Goal: Task Accomplishment & Management: Manage account settings

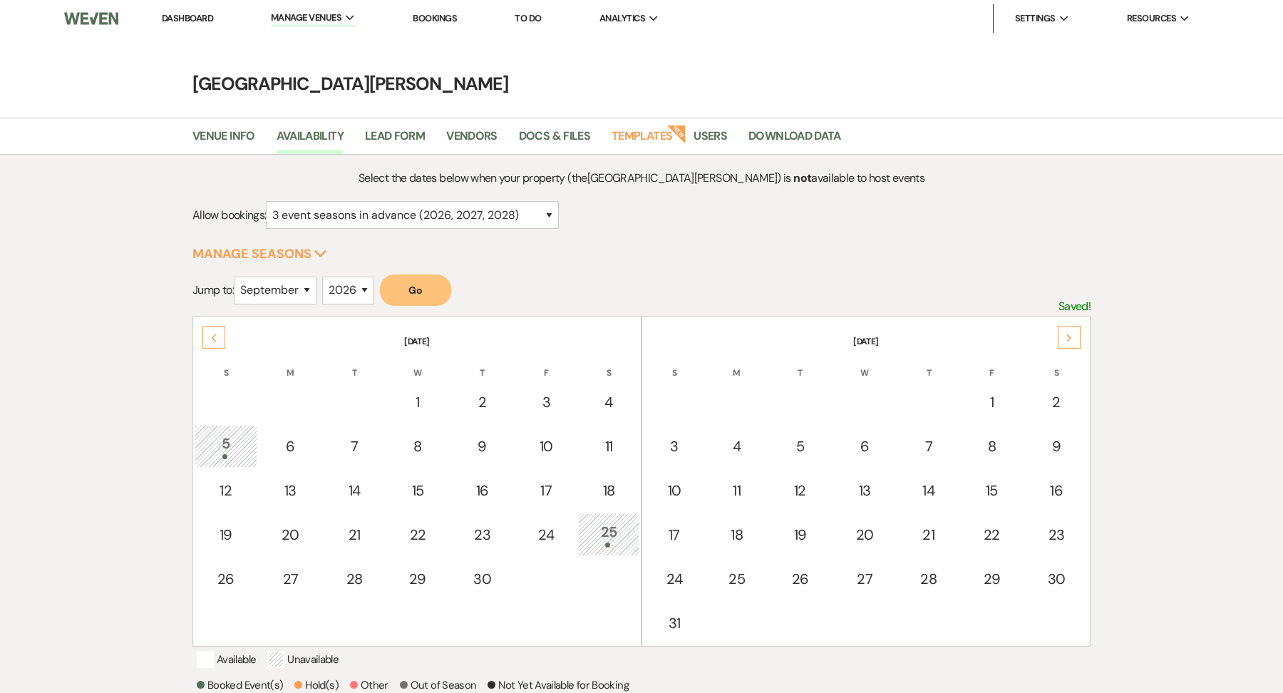
select select "3"
select select "9"
select select "2026"
click at [437, 295] on button "Go" at bounding box center [415, 290] width 71 height 31
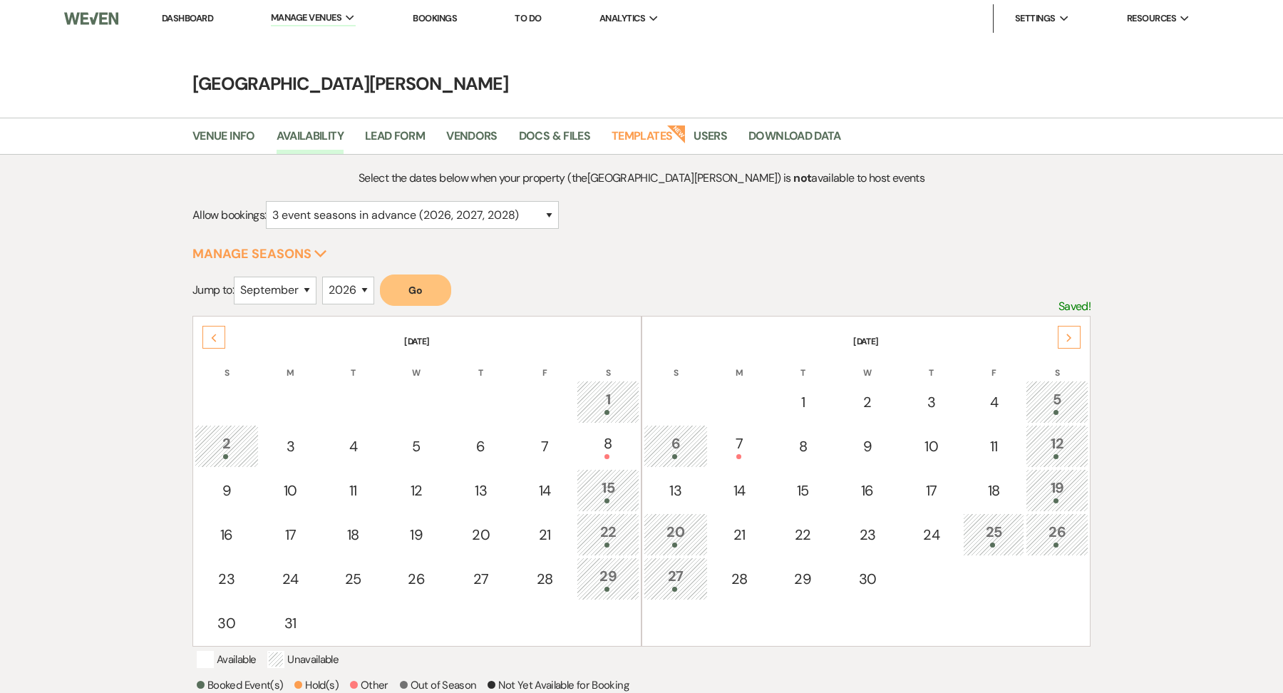
click at [216, 318] on th "[DATE]" at bounding box center [417, 333] width 445 height 30
click at [213, 328] on div "Previous" at bounding box center [213, 337] width 23 height 23
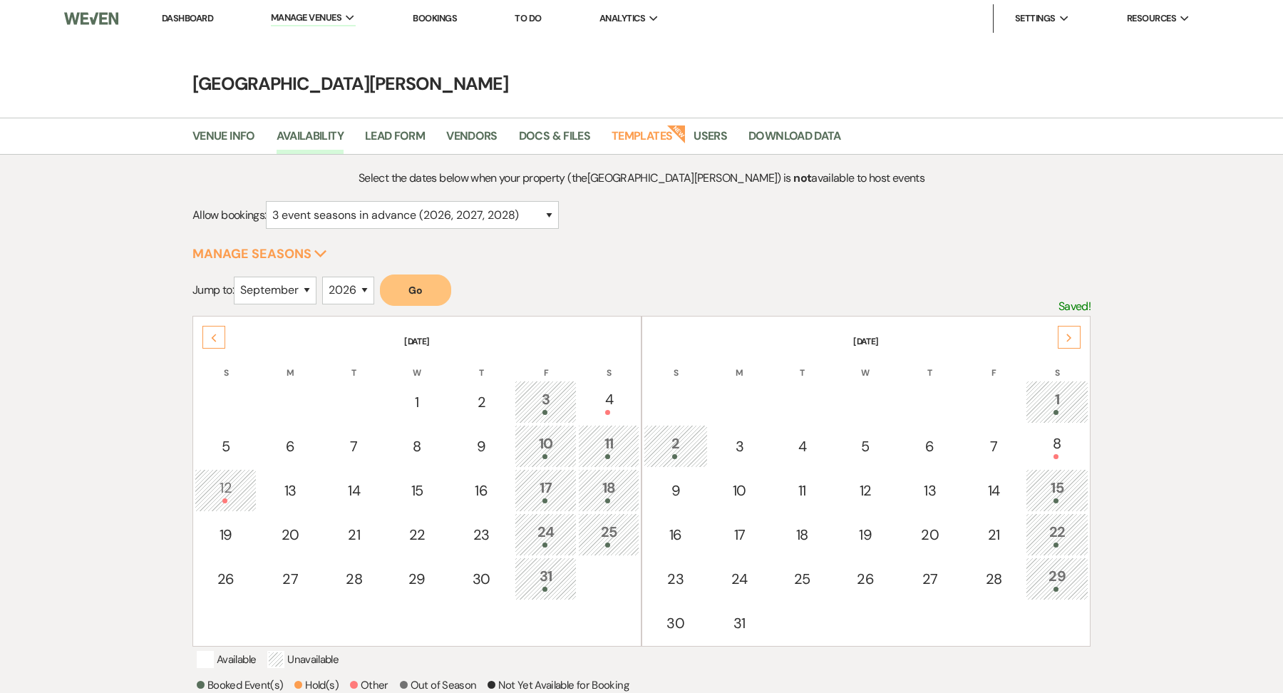
click at [213, 329] on div "Previous" at bounding box center [213, 337] width 23 height 23
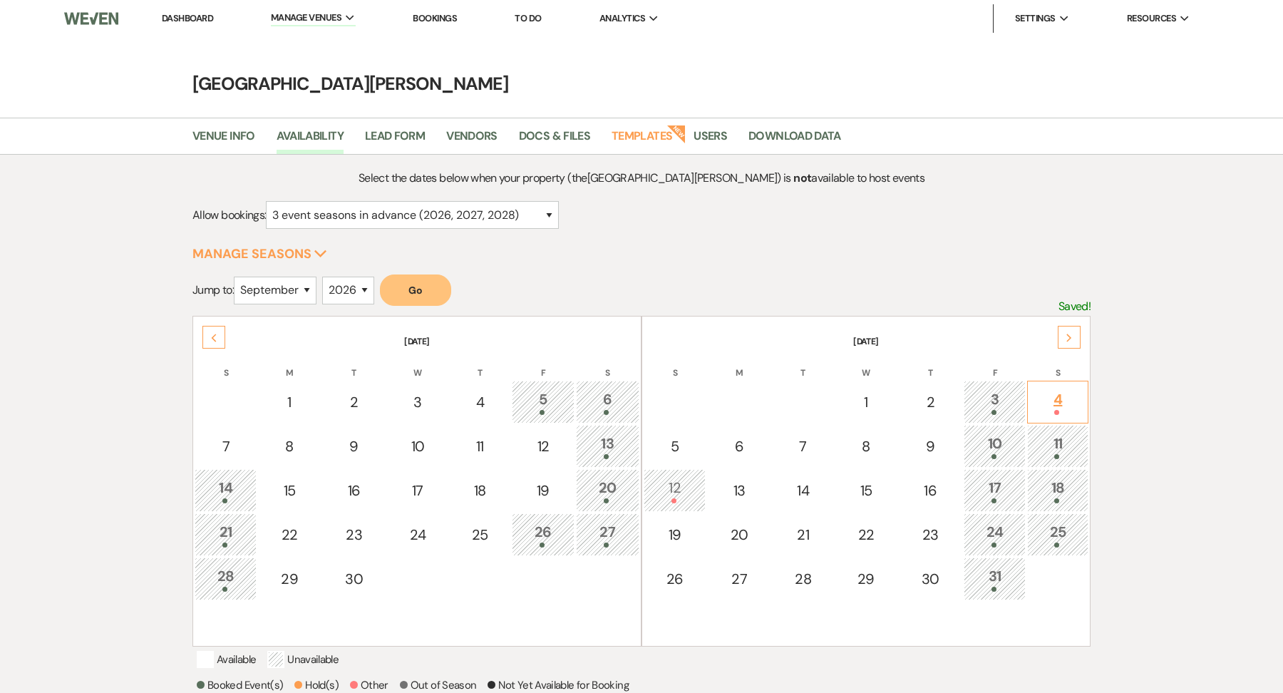
click at [1068, 400] on div "4" at bounding box center [1058, 402] width 46 height 26
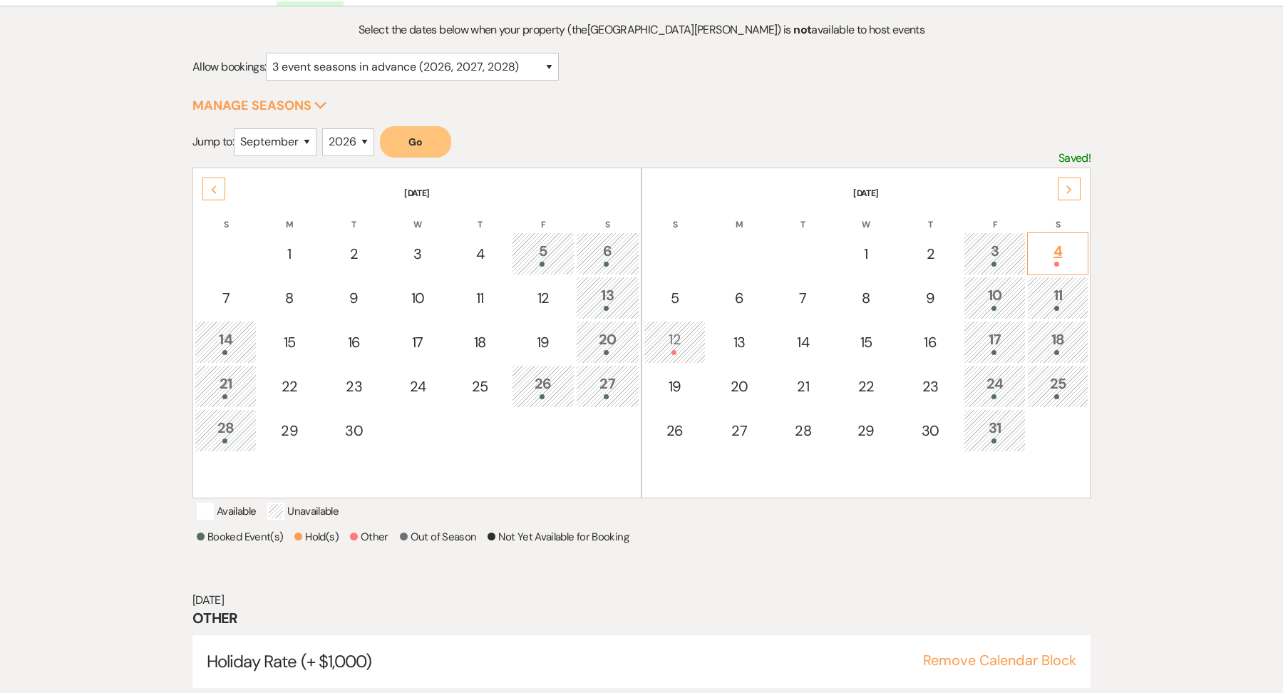
scroll to position [190, 0]
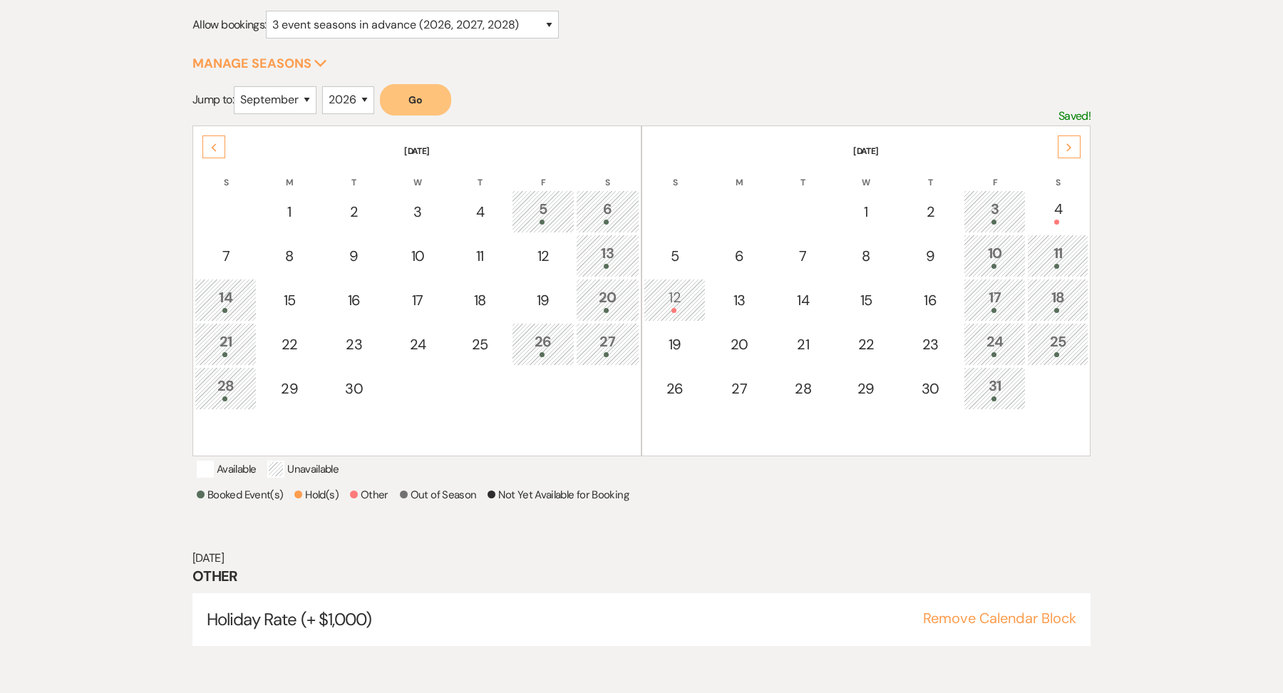
click at [1068, 145] on icon "Next" at bounding box center [1069, 147] width 7 height 9
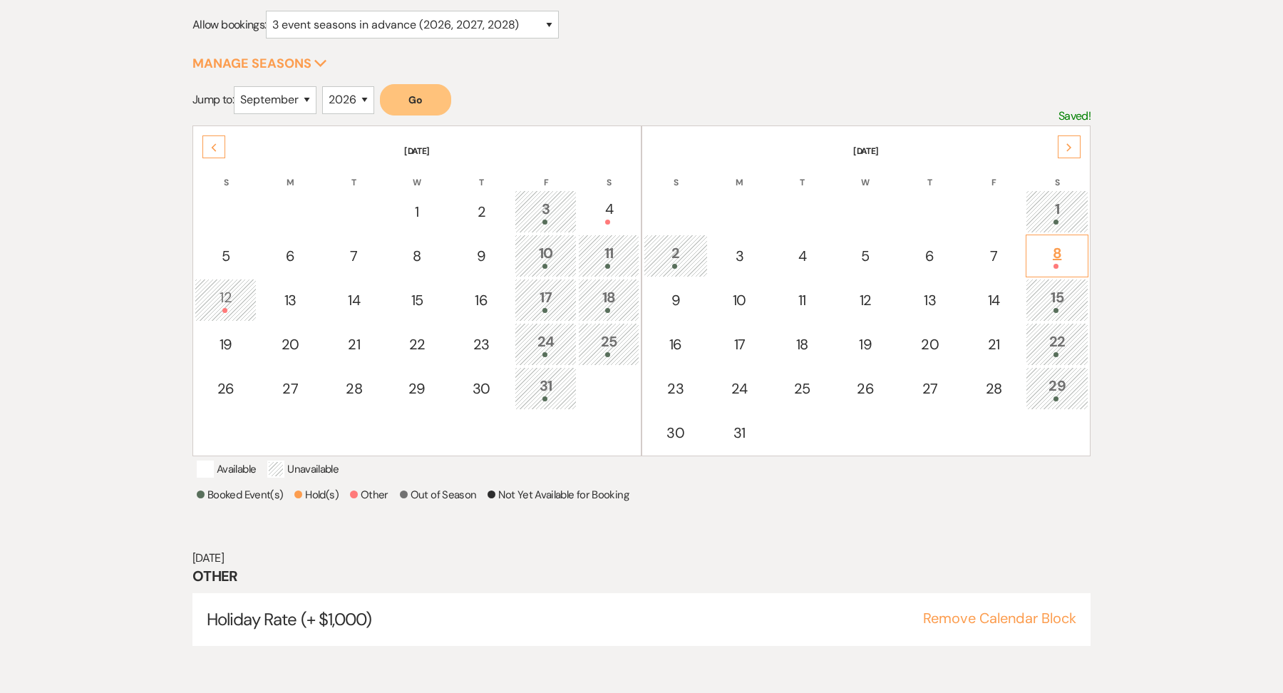
click at [1065, 256] on div "8" at bounding box center [1057, 255] width 47 height 26
click at [1080, 141] on div "Next" at bounding box center [1069, 146] width 23 height 23
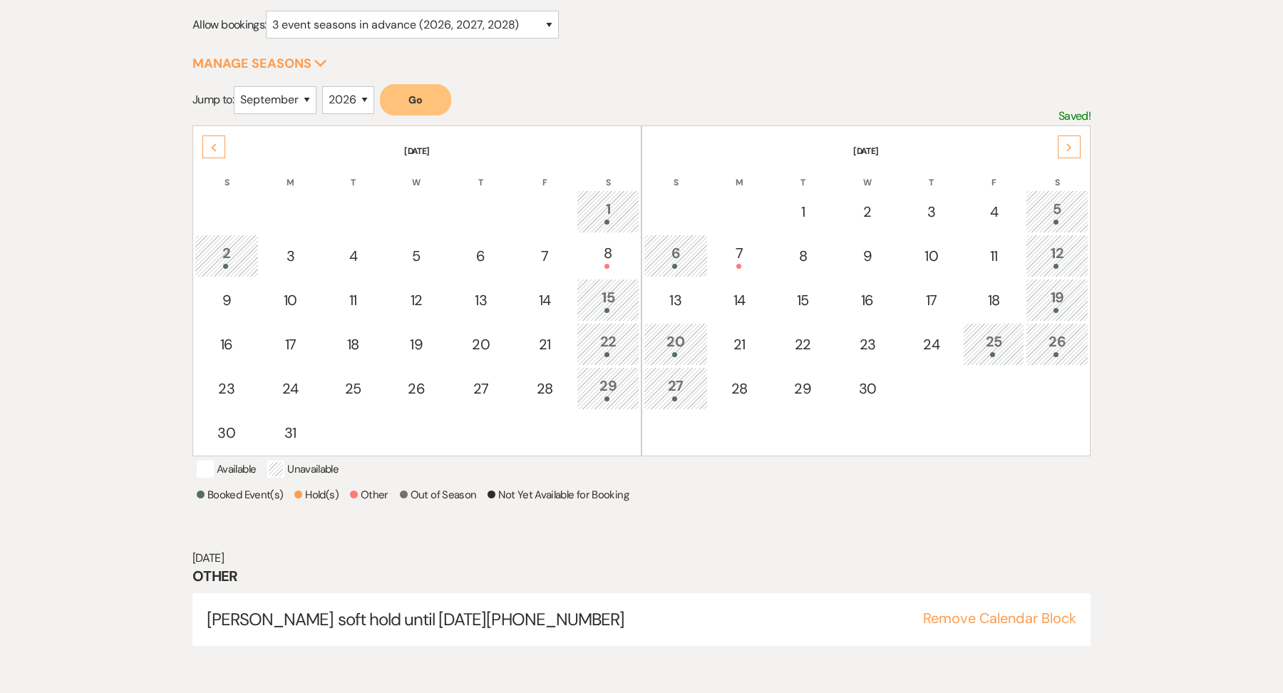
click at [1070, 148] on icon "Next" at bounding box center [1069, 147] width 7 height 9
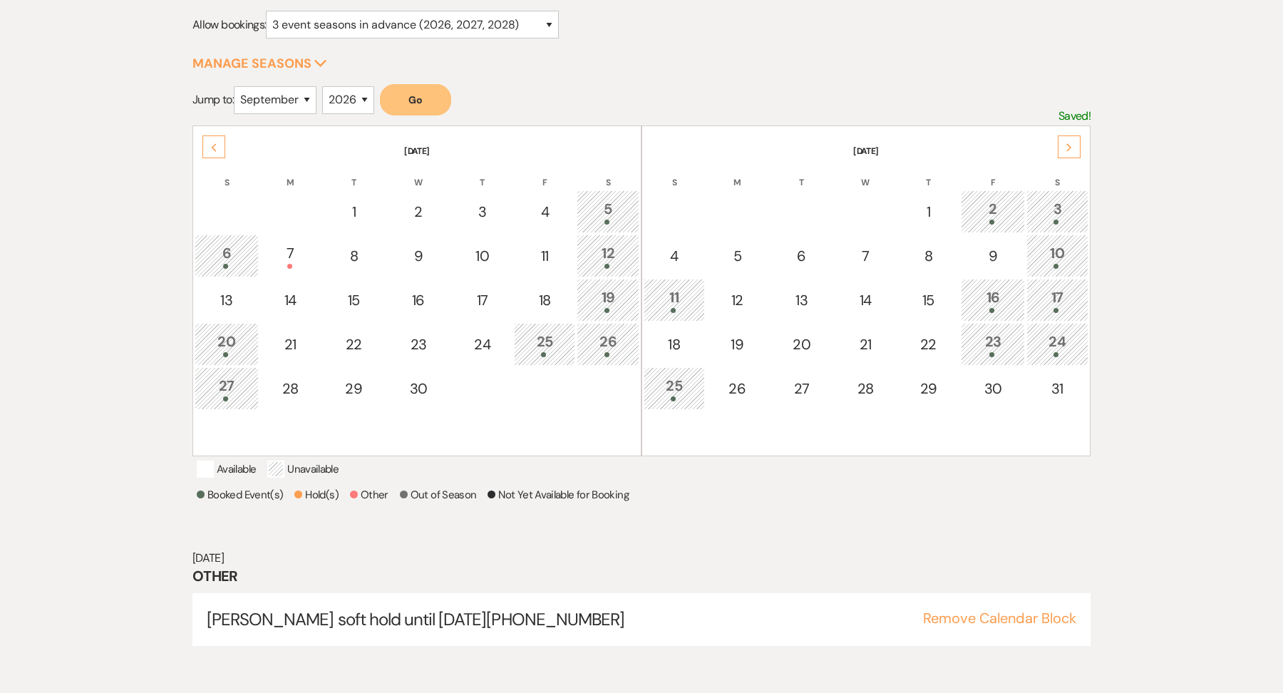
click at [1077, 143] on div "Next" at bounding box center [1069, 146] width 23 height 23
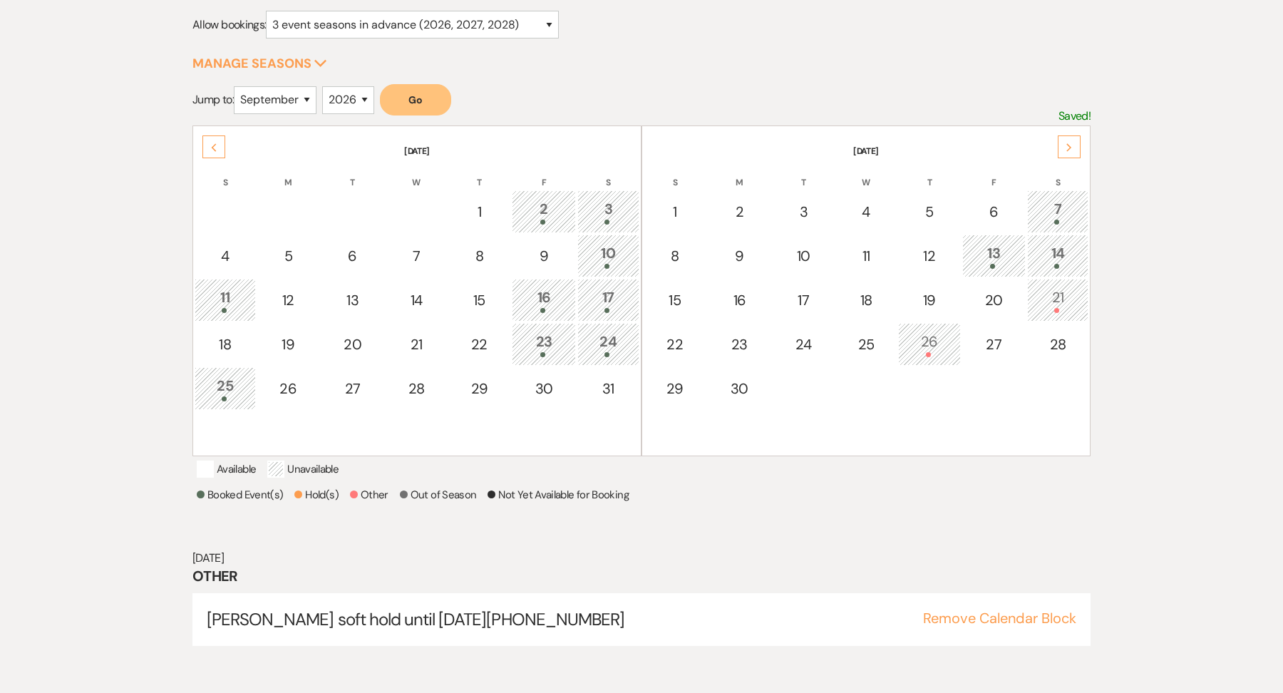
click at [1073, 296] on div "21" at bounding box center [1058, 300] width 46 height 26
click at [1069, 150] on div "Next" at bounding box center [1069, 146] width 23 height 23
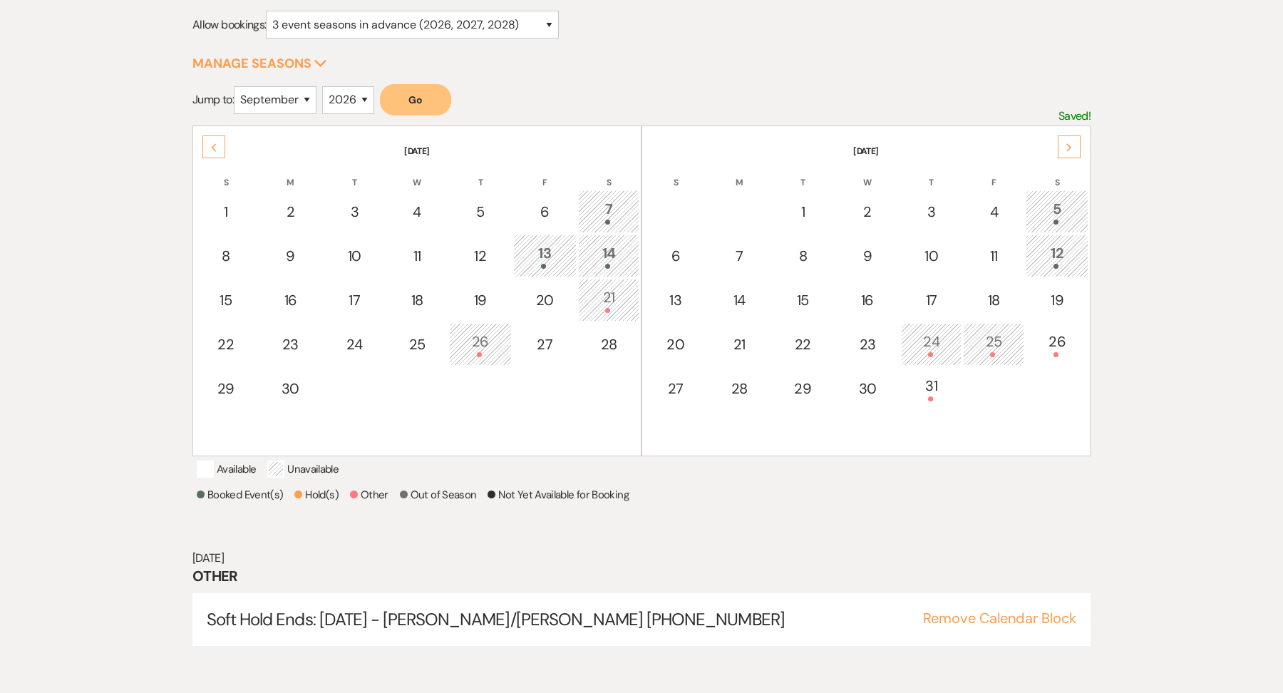
click at [1073, 139] on div "Next" at bounding box center [1069, 146] width 23 height 23
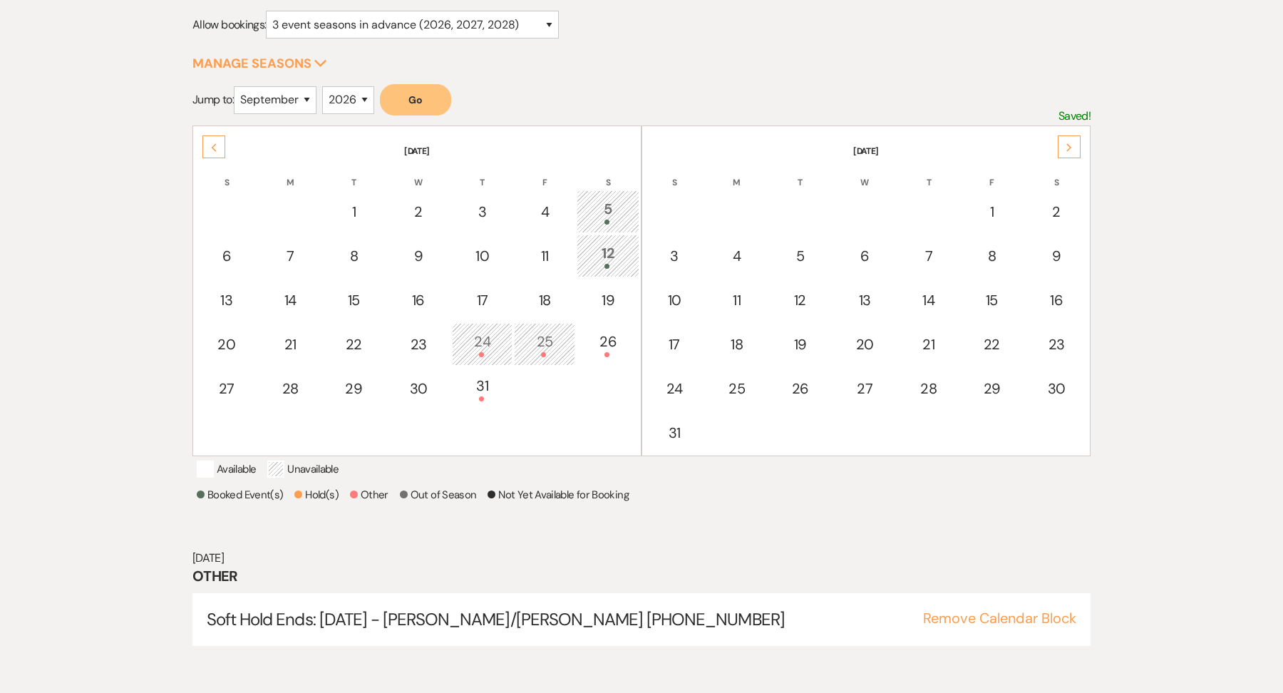
click at [212, 153] on div "Previous" at bounding box center [213, 146] width 23 height 23
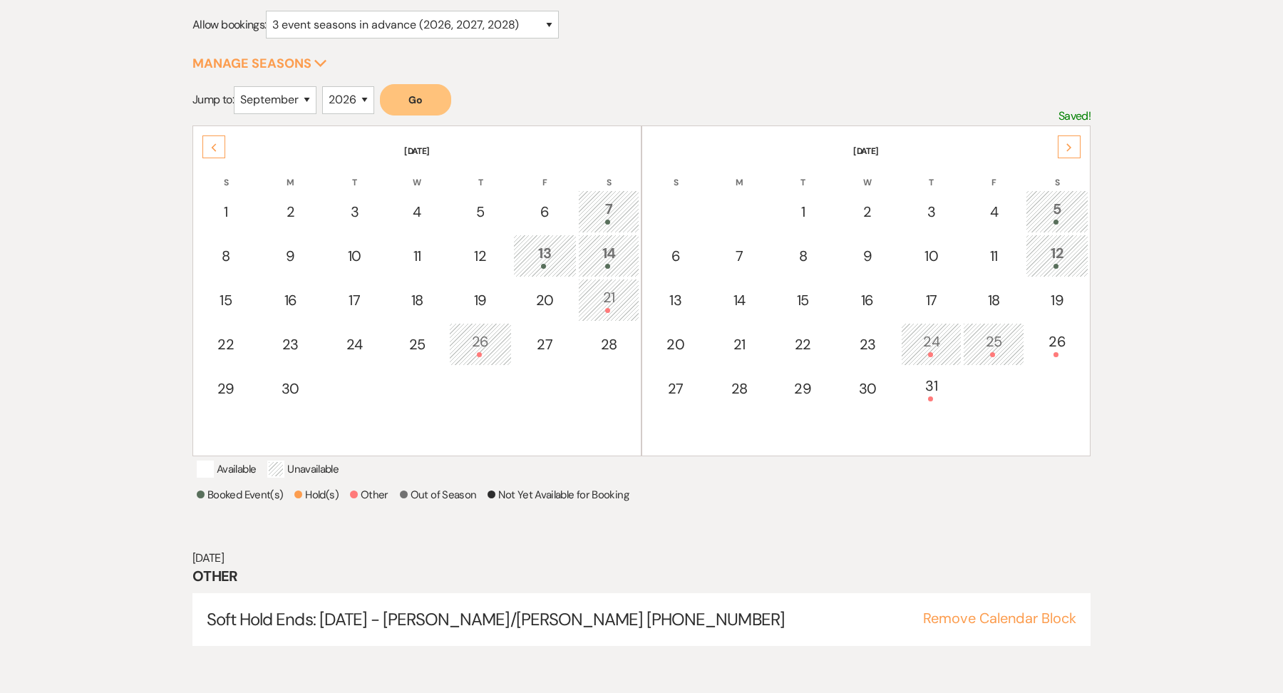
click at [212, 153] on div "Previous" at bounding box center [213, 146] width 23 height 23
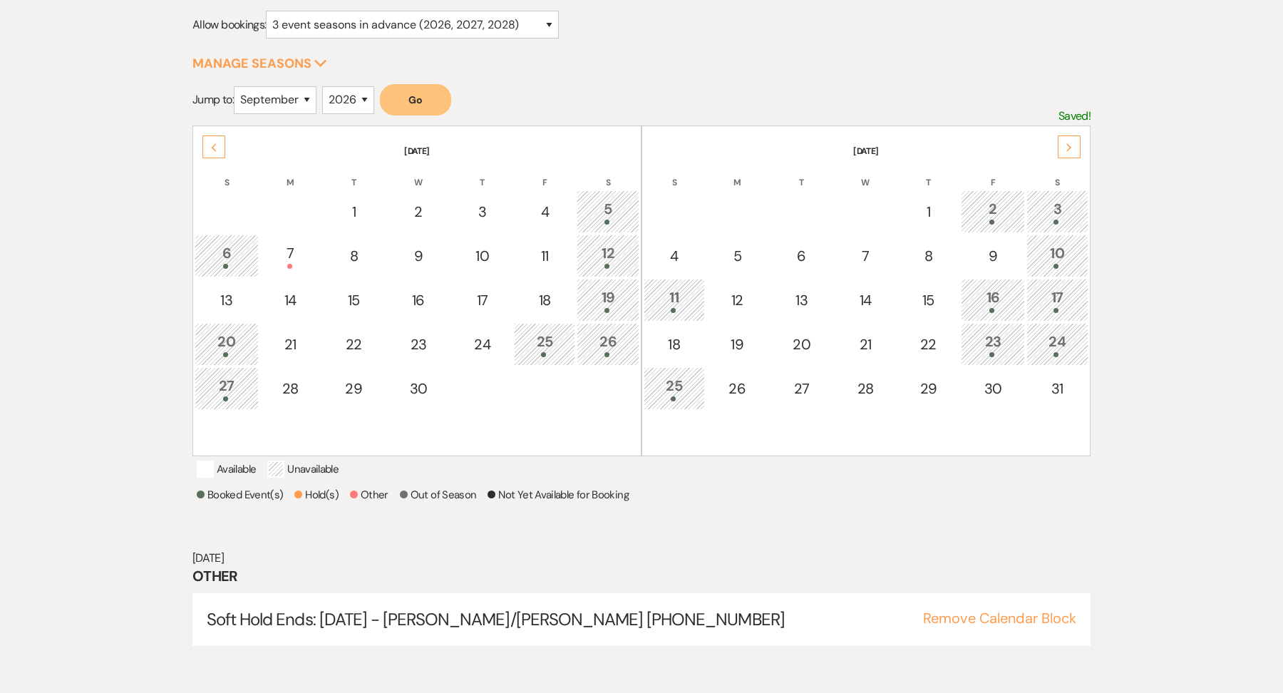
click at [212, 153] on div "Previous" at bounding box center [213, 146] width 23 height 23
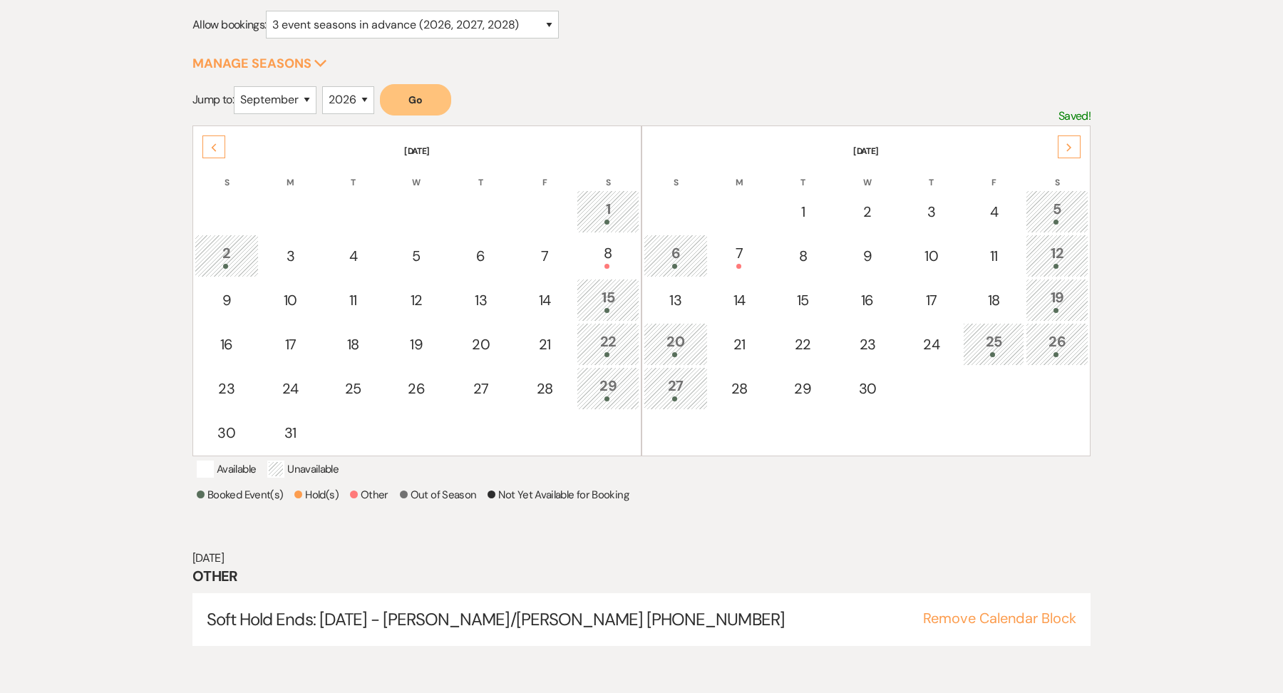
click at [212, 153] on div "Previous" at bounding box center [213, 146] width 23 height 23
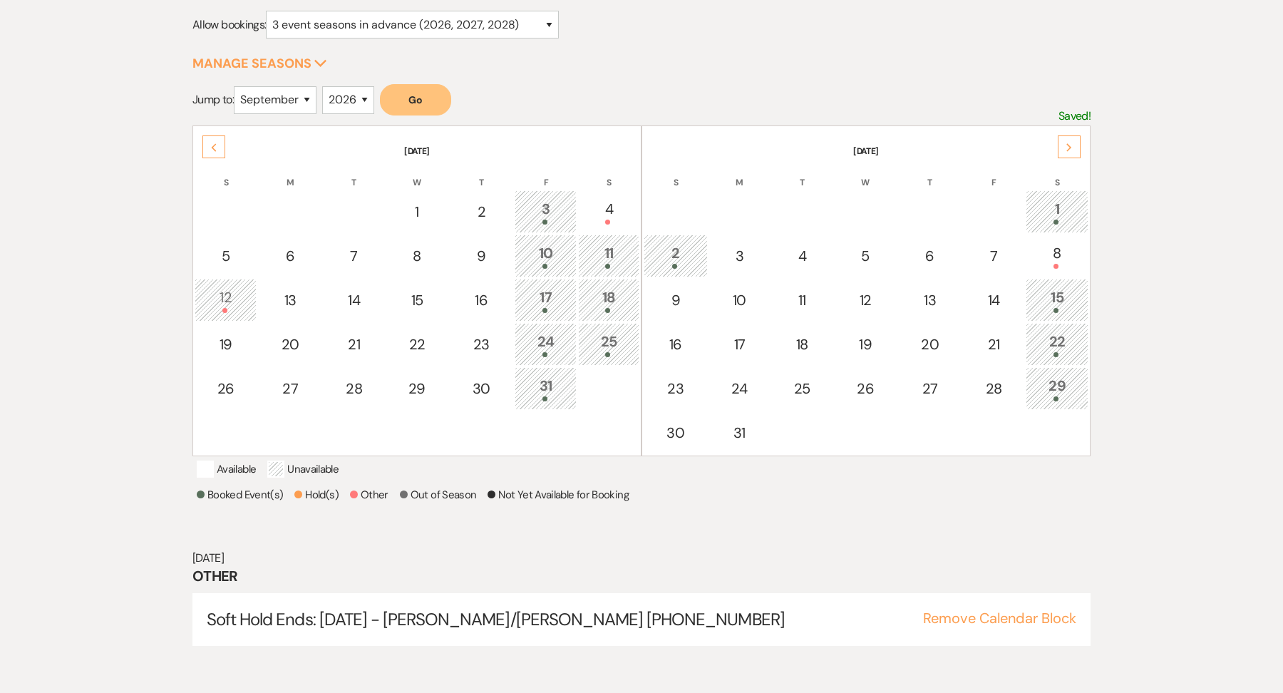
click at [212, 153] on div "Previous" at bounding box center [213, 146] width 23 height 23
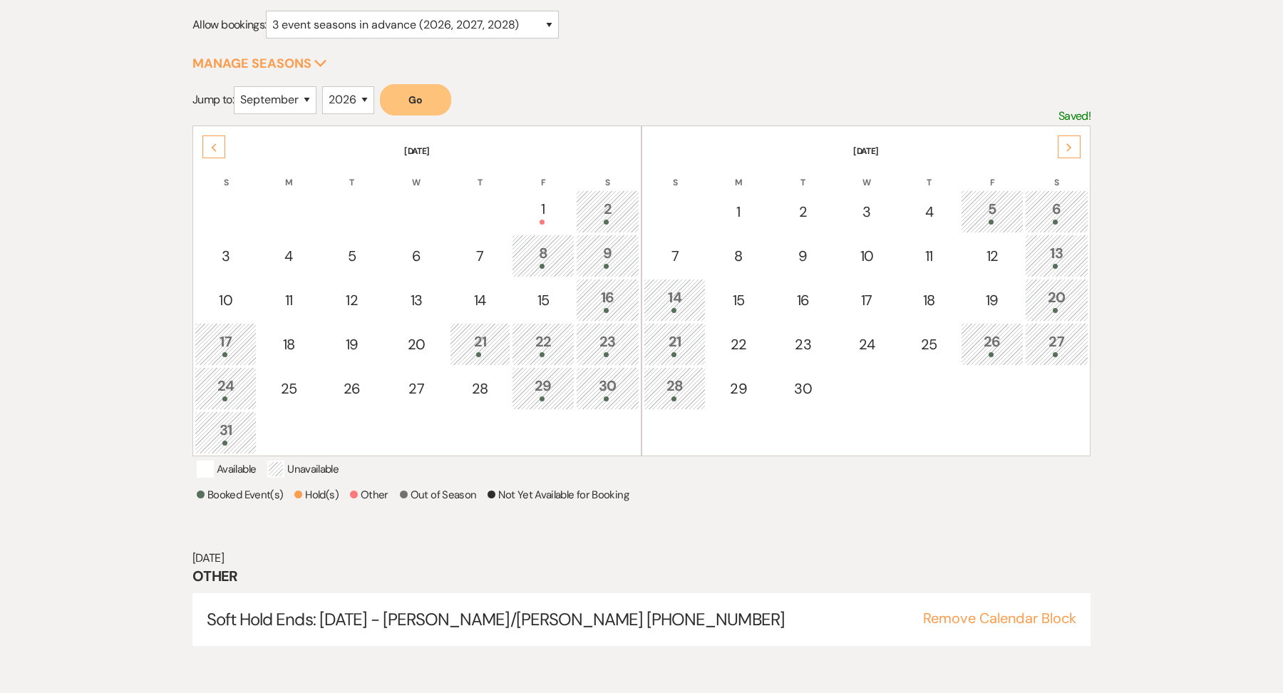
click at [1068, 146] on icon "Next" at bounding box center [1069, 147] width 7 height 9
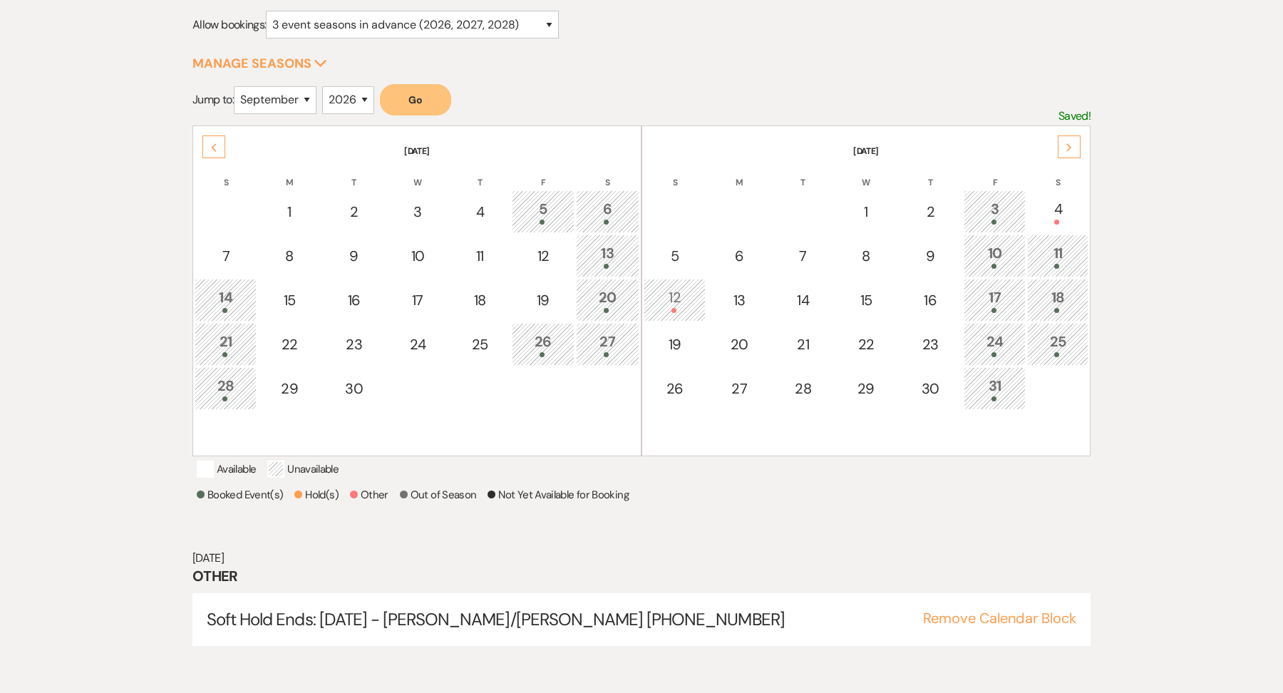
click at [1069, 147] on use at bounding box center [1069, 147] width 5 height 8
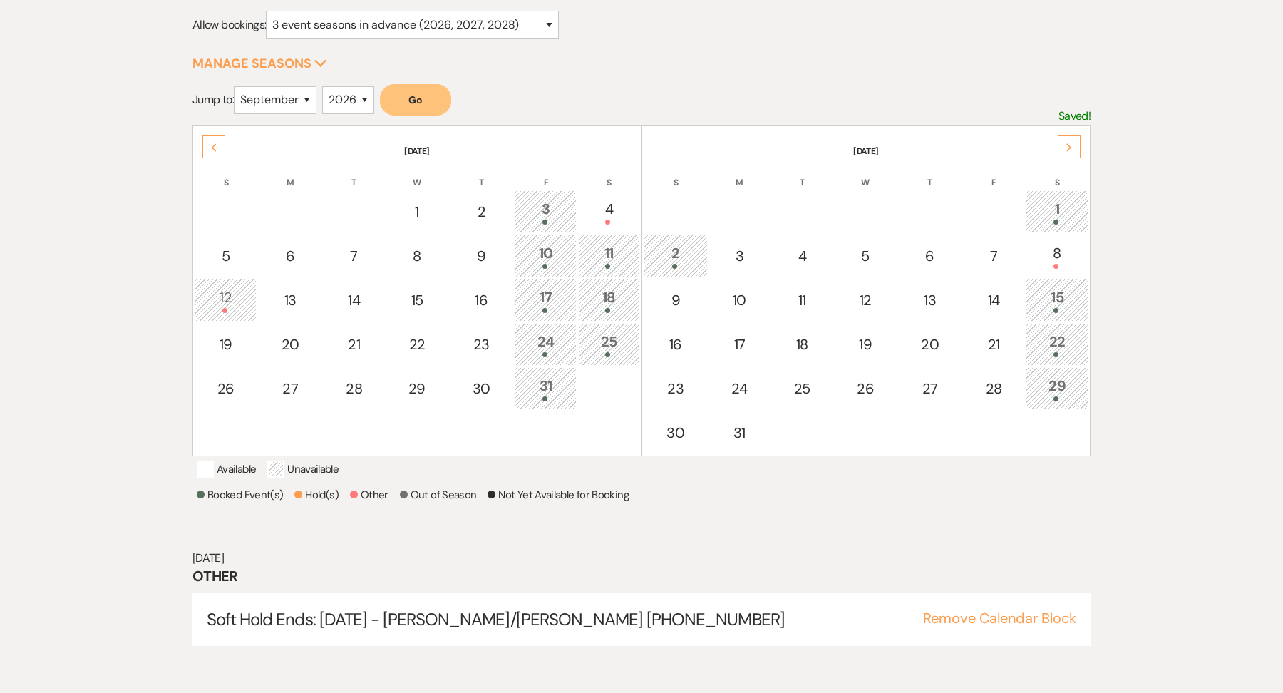
click at [1069, 148] on icon "Next" at bounding box center [1069, 147] width 7 height 9
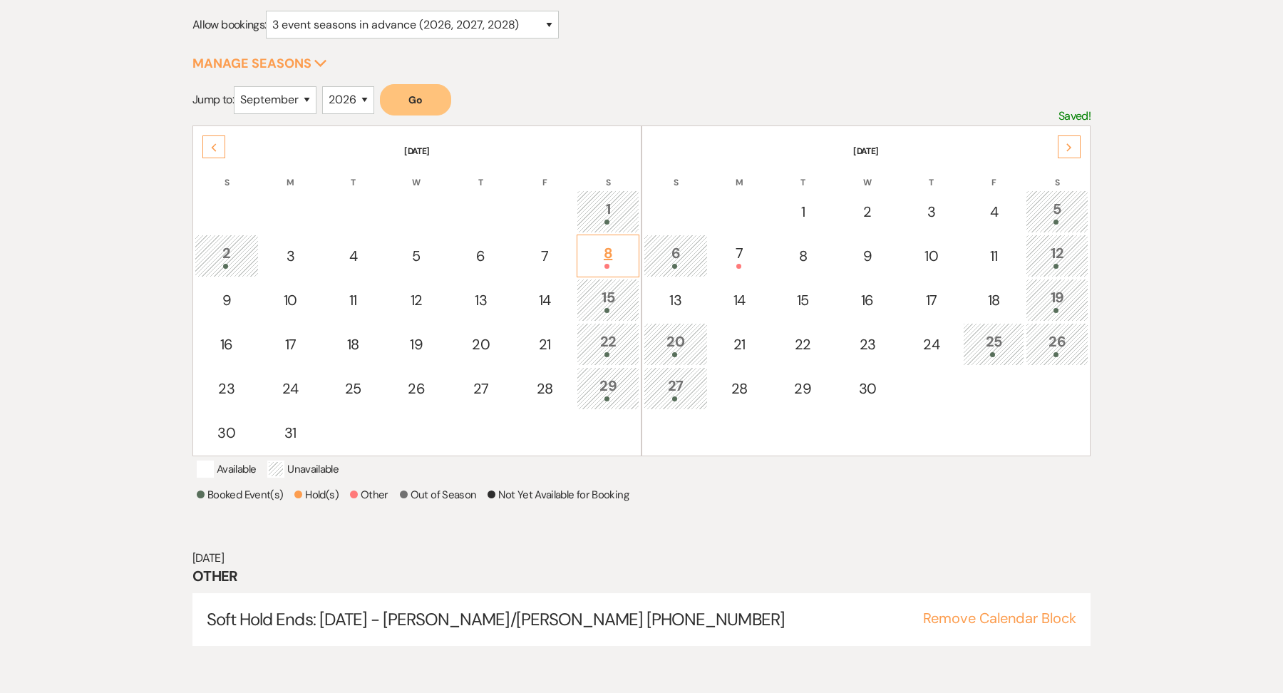
click at [615, 260] on div "8" at bounding box center [608, 255] width 47 height 26
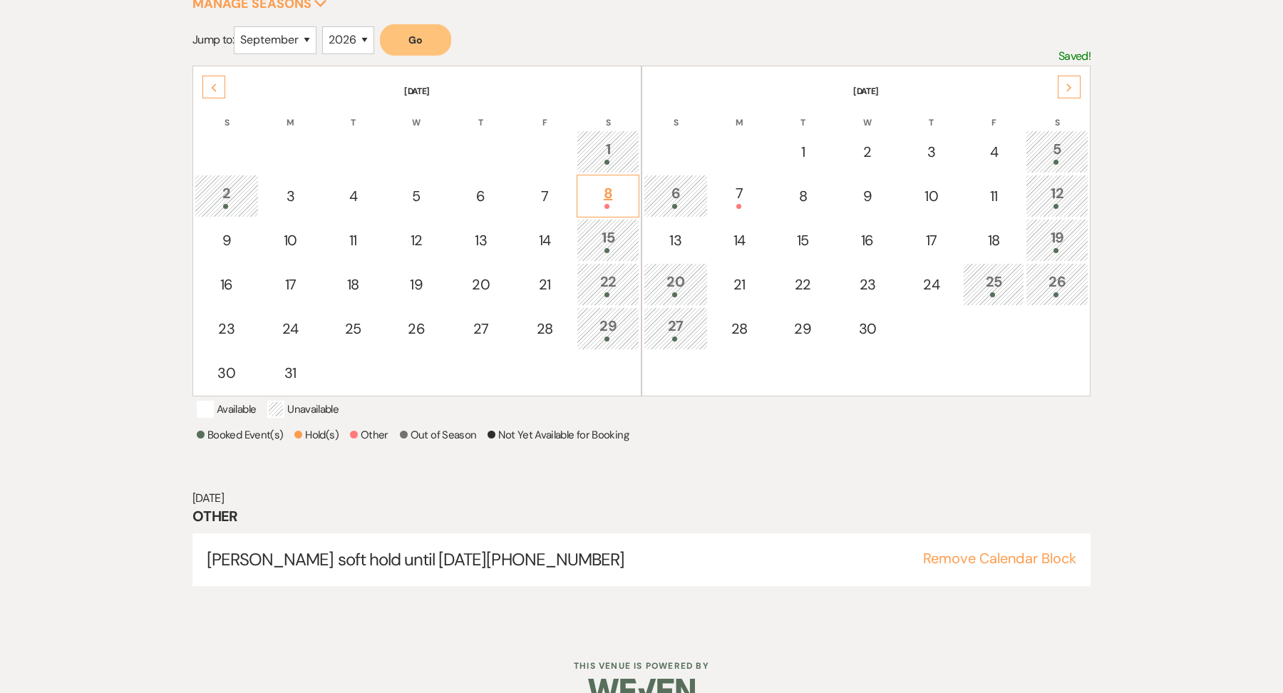
click at [629, 190] on div "8" at bounding box center [608, 196] width 47 height 26
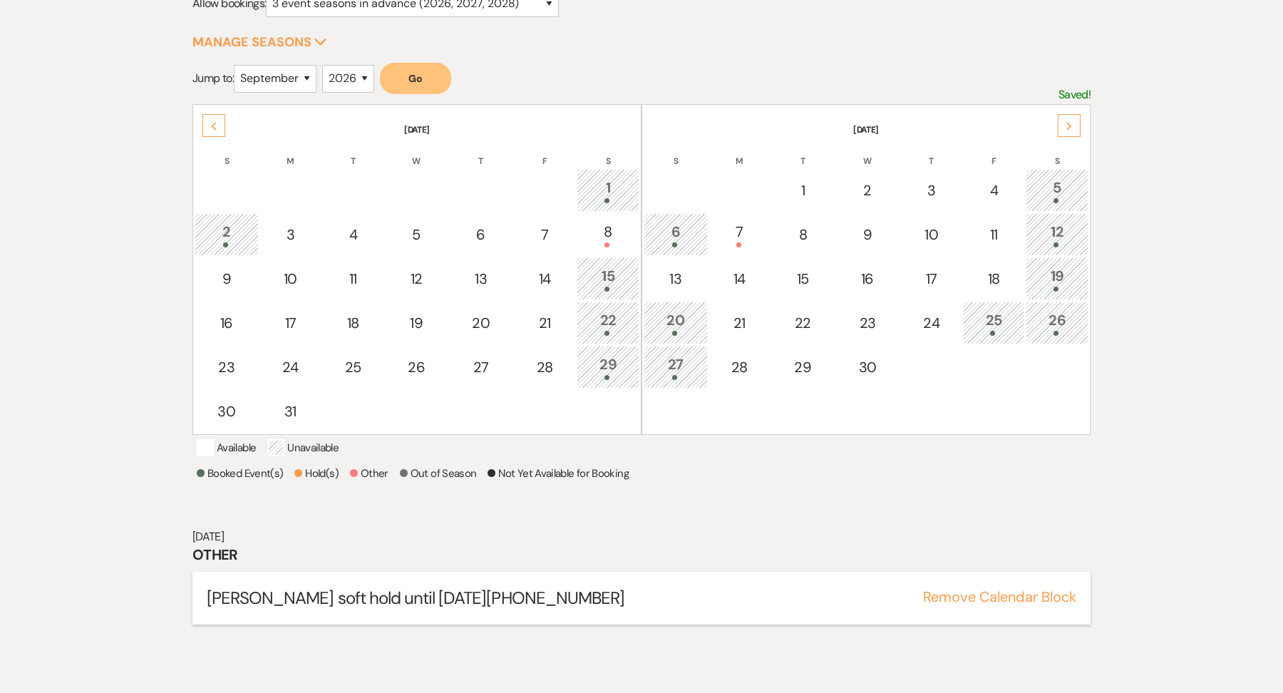
scroll to position [214, 0]
